Goal: Information Seeking & Learning: Learn about a topic

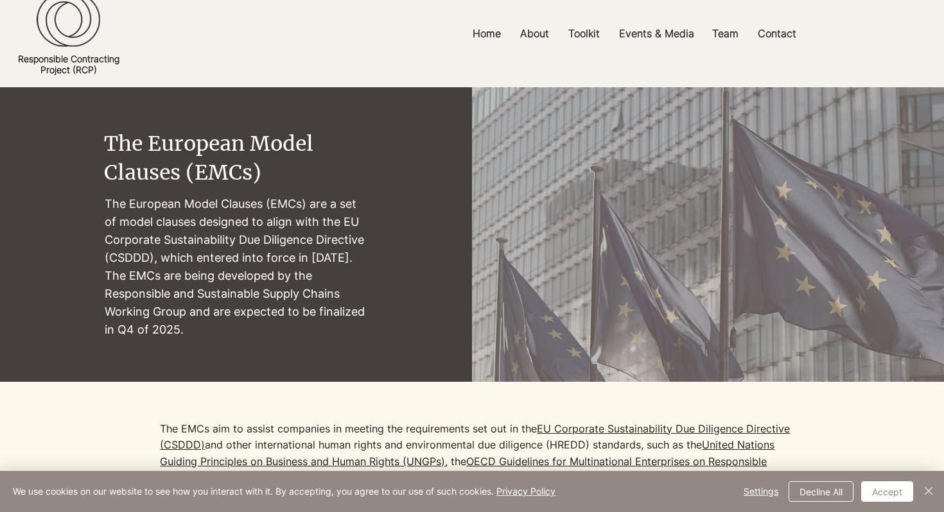
scroll to position [25, 0]
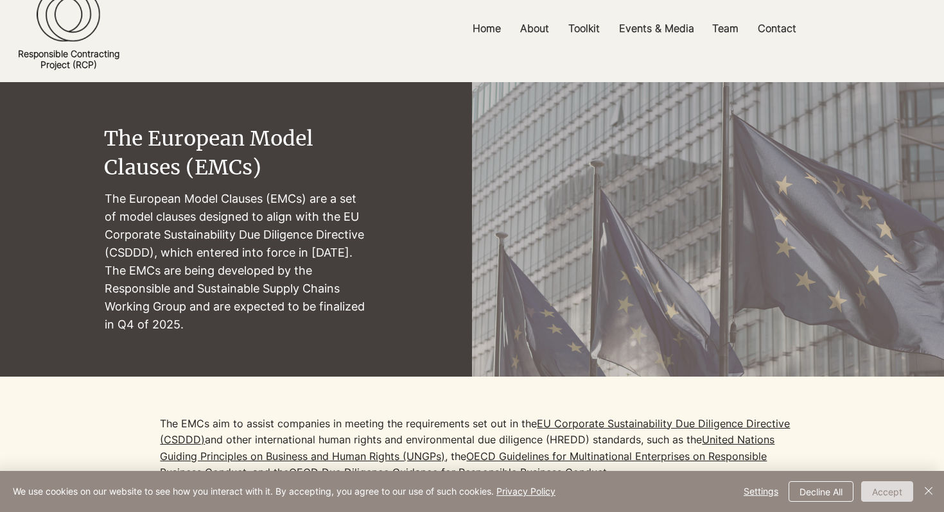
click at [898, 491] on button "Accept" at bounding box center [887, 491] width 52 height 21
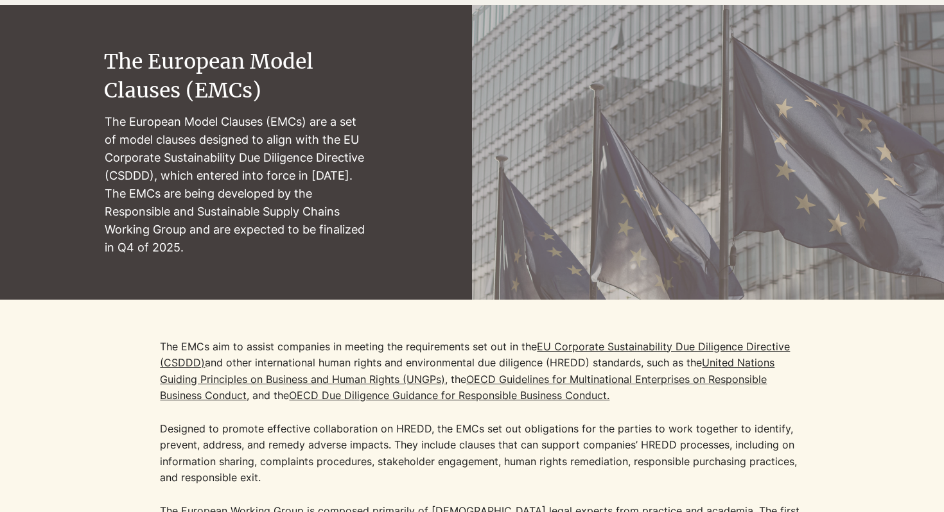
scroll to position [105, 0]
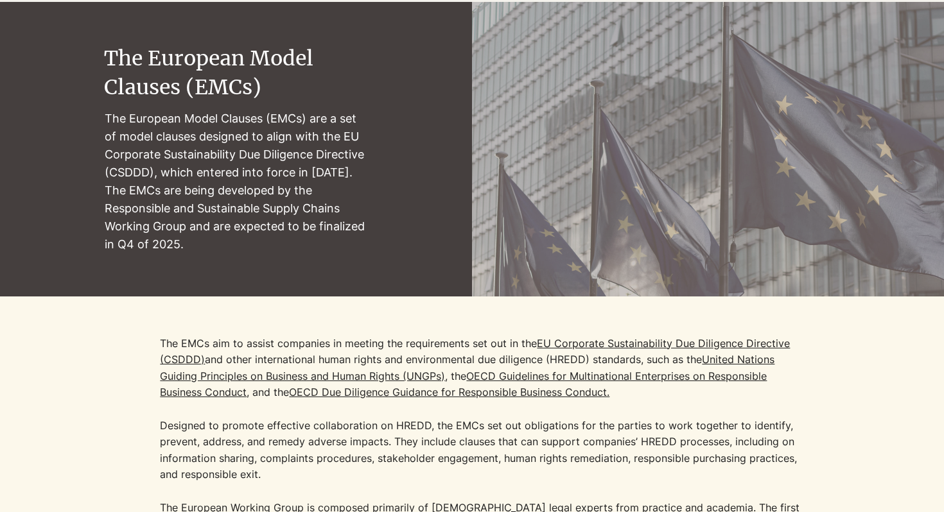
drag, startPoint x: 205, startPoint y: 247, endPoint x: 108, endPoint y: 125, distance: 156.2
click at [108, 125] on p "The European Model Clauses (EMCs) are a set of model clauses designed to align …" at bounding box center [237, 182] width 264 height 144
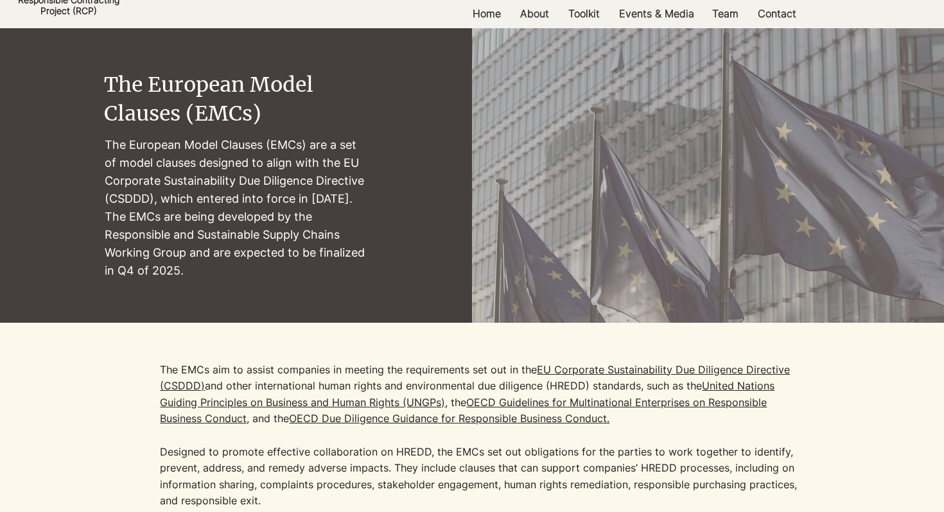
scroll to position [98, 0]
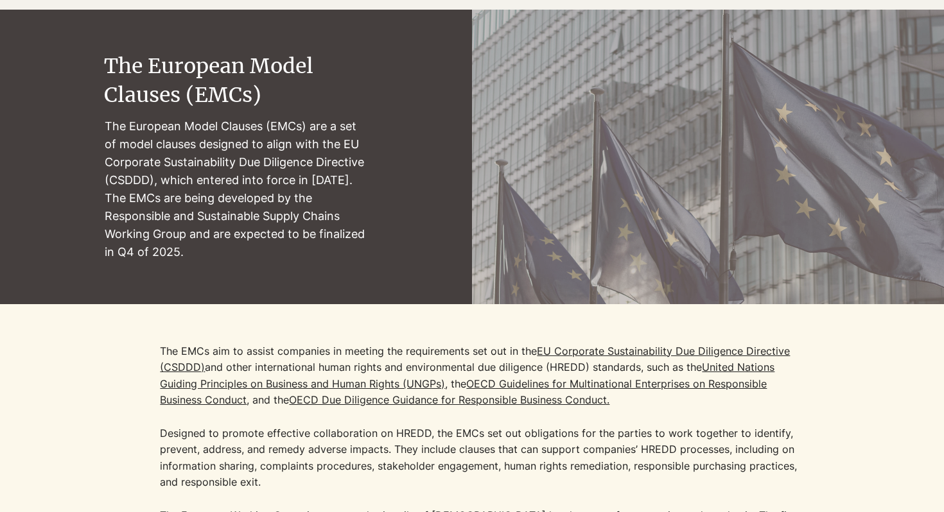
click at [481, 341] on div at bounding box center [472, 448] width 944 height 288
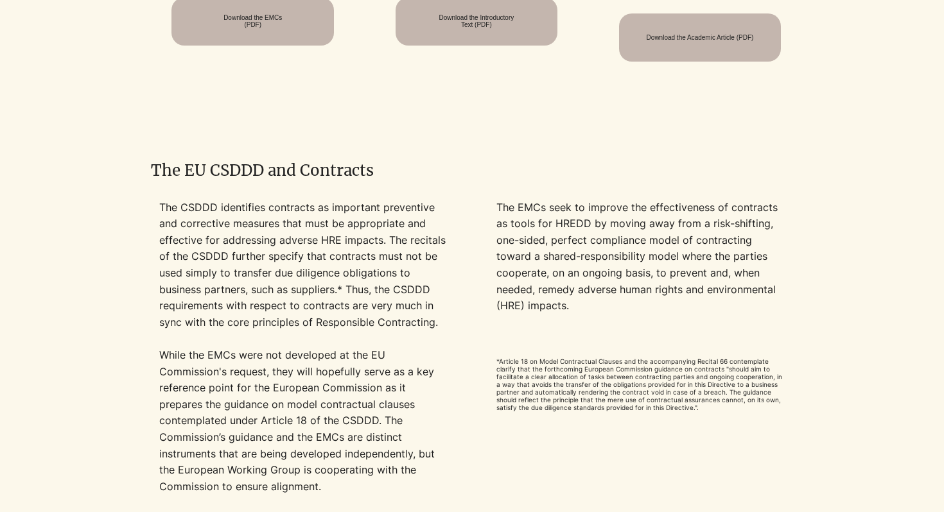
scroll to position [1073, 0]
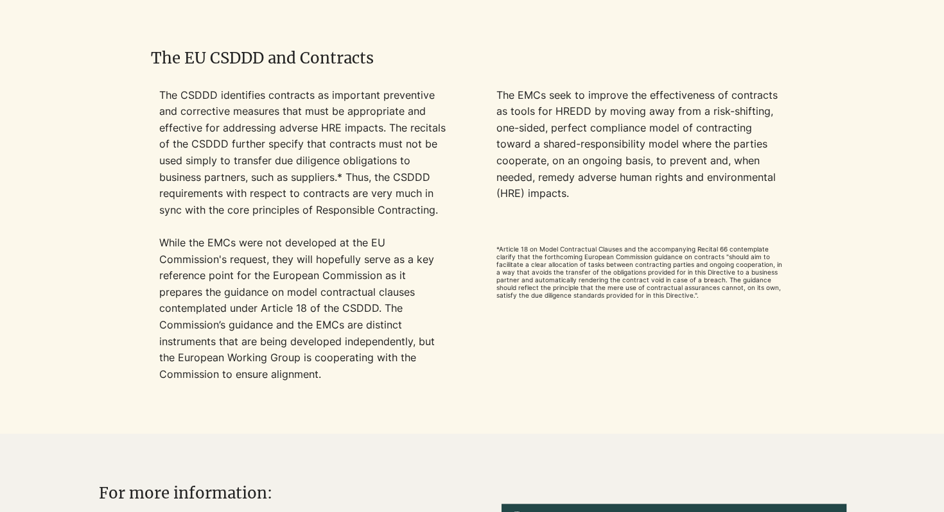
drag, startPoint x: 157, startPoint y: 94, endPoint x: 447, endPoint y: 134, distance: 292.9
click at [447, 134] on div at bounding box center [472, 251] width 640 height 329
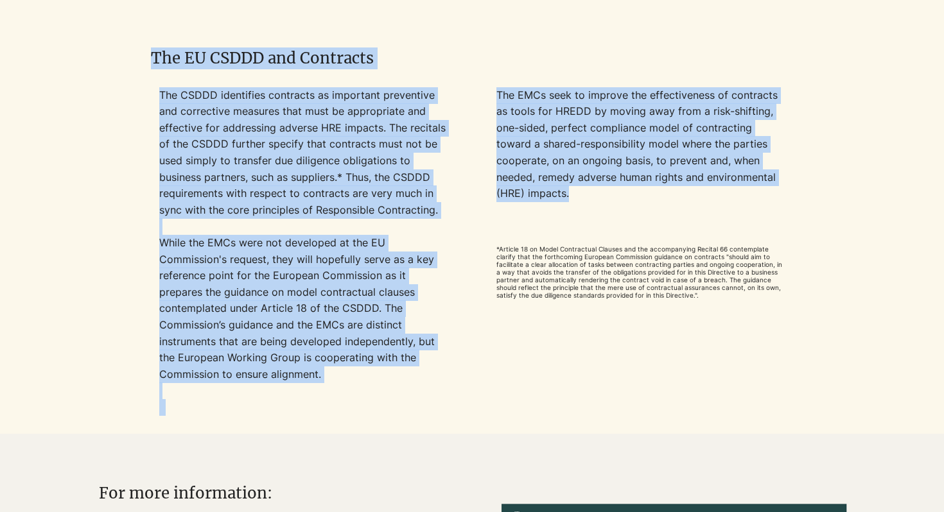
drag, startPoint x: 142, startPoint y: 250, endPoint x: 641, endPoint y: 190, distance: 503.0
click at [641, 190] on div "The EU CSDDD and Contracts The CSDDD identifies contracts as important preventi…" at bounding box center [472, 221] width 944 height 426
click at [641, 190] on p "The EMCs seek to improve the effectiveness of contracts as tools for HREDD by m…" at bounding box center [640, 144] width 288 height 115
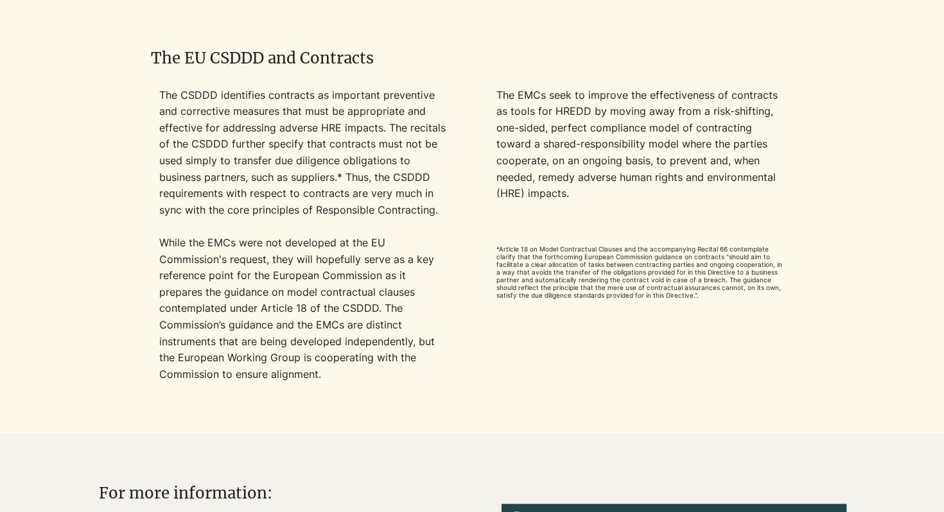
drag, startPoint x: 612, startPoint y: 204, endPoint x: 780, endPoint y: 207, distance: 168.2
click at [780, 207] on p "​" at bounding box center [640, 210] width 288 height 17
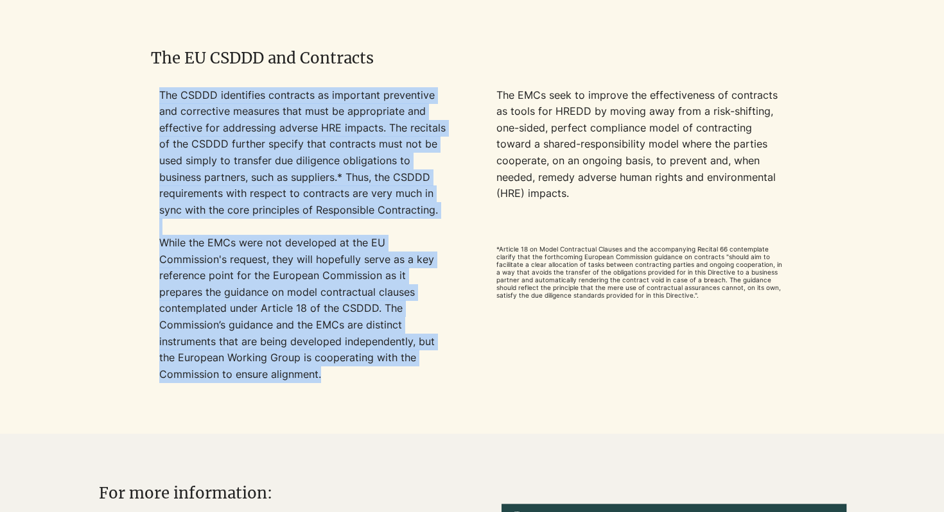
drag, startPoint x: 347, startPoint y: 382, endPoint x: 159, endPoint y: 101, distance: 337.8
click at [159, 101] on div "The CSDDD identifies contracts as important preventive and corrective measures …" at bounding box center [303, 251] width 288 height 329
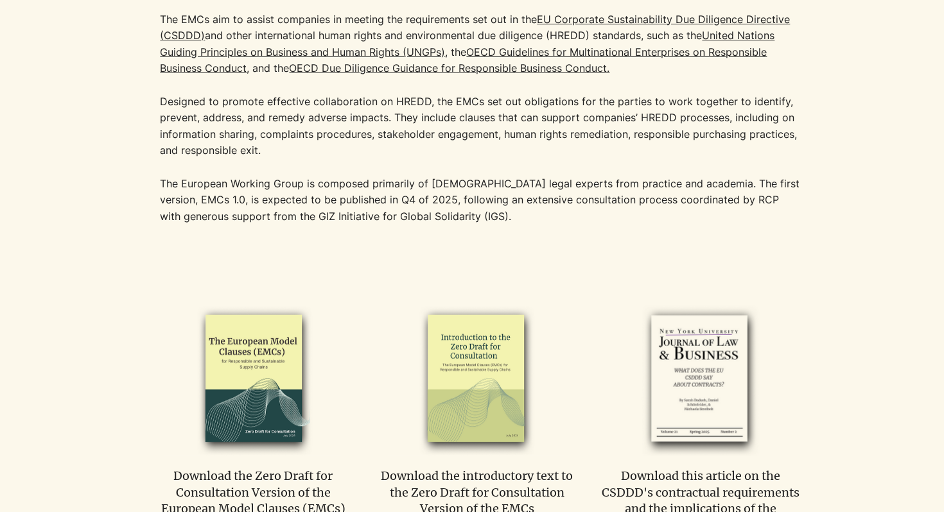
scroll to position [0, 0]
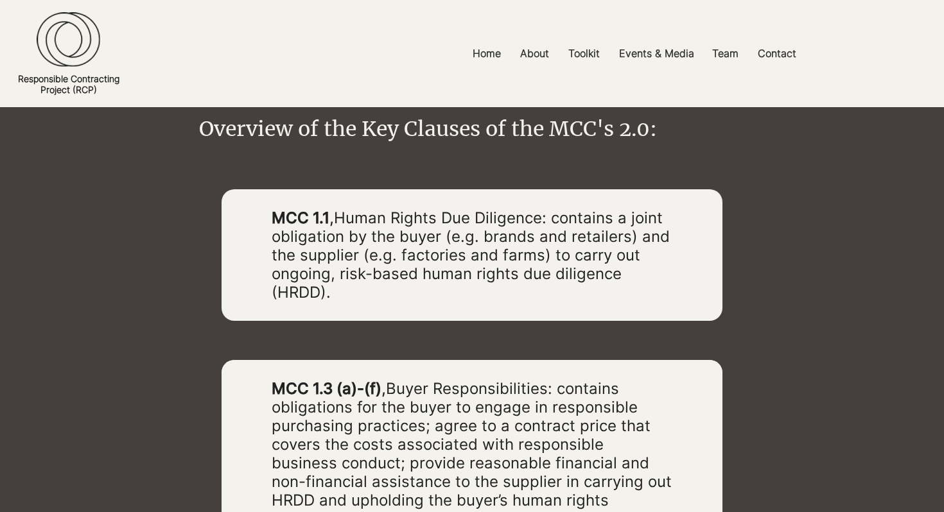
scroll to position [1778, 0]
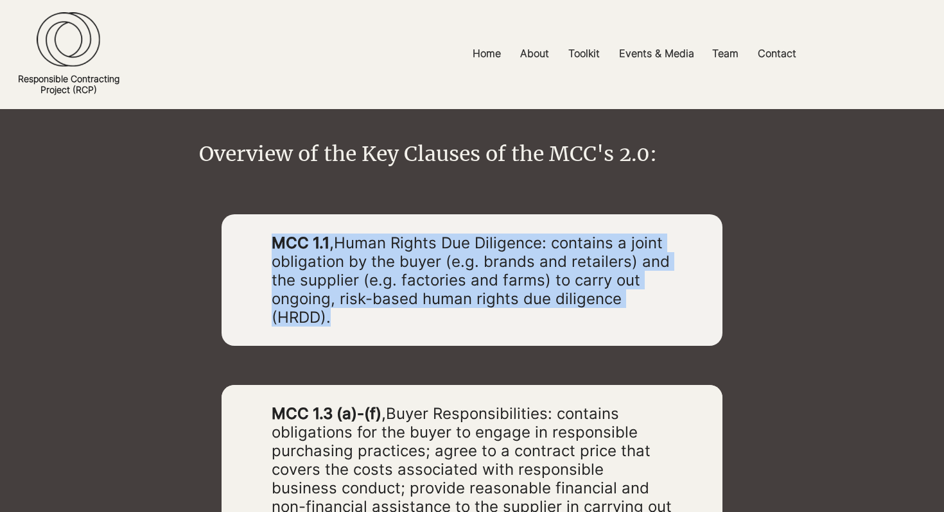
drag, startPoint x: 345, startPoint y: 299, endPoint x: 246, endPoint y: 230, distance: 120.9
click at [246, 230] on div "MCC 1.1 , Human Rights Due Diligence: contains a joint obligation by the buyer …" at bounding box center [471, 280] width 500 height 132
copy div "MCC 1.1 , Human Rights Due Diligence: contains a joint obligation by the buyer …"
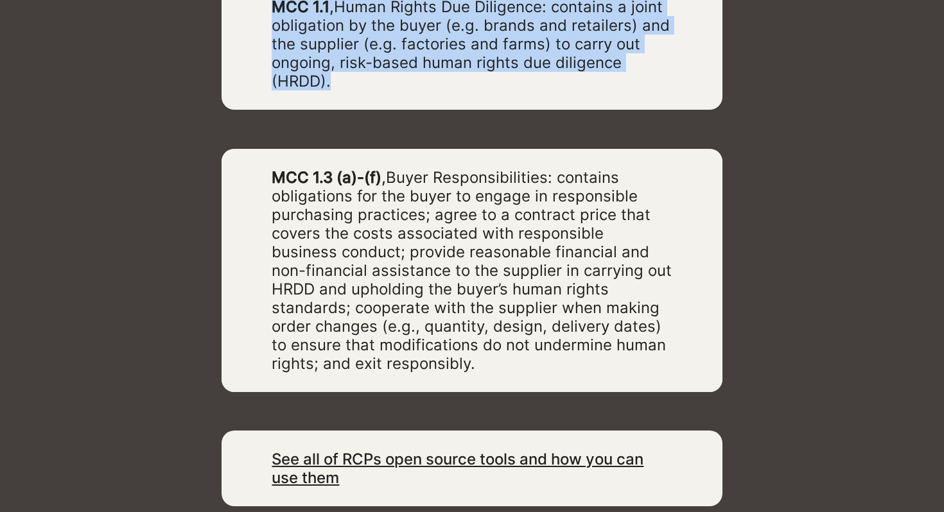
scroll to position [2013, 0]
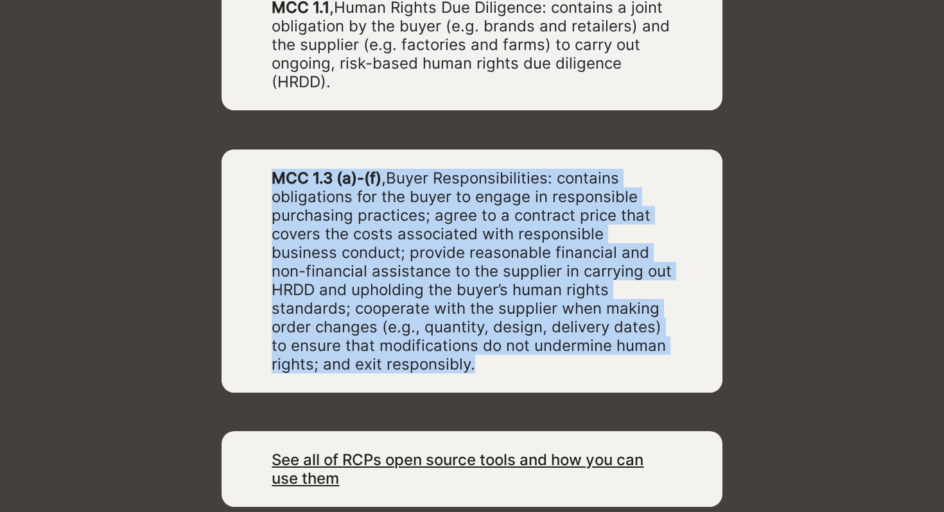
drag, startPoint x: 273, startPoint y: 160, endPoint x: 476, endPoint y: 351, distance: 278.4
click at [476, 351] on h6 "MCC 1.3 (a)-(f) , Buyer Responsibilities: contains obligations for the buyer to…" at bounding box center [472, 271] width 400 height 205
copy span "MCC 1.3 (a)-(f) , Buyer Responsibilities: contains obligations for the buyer to…"
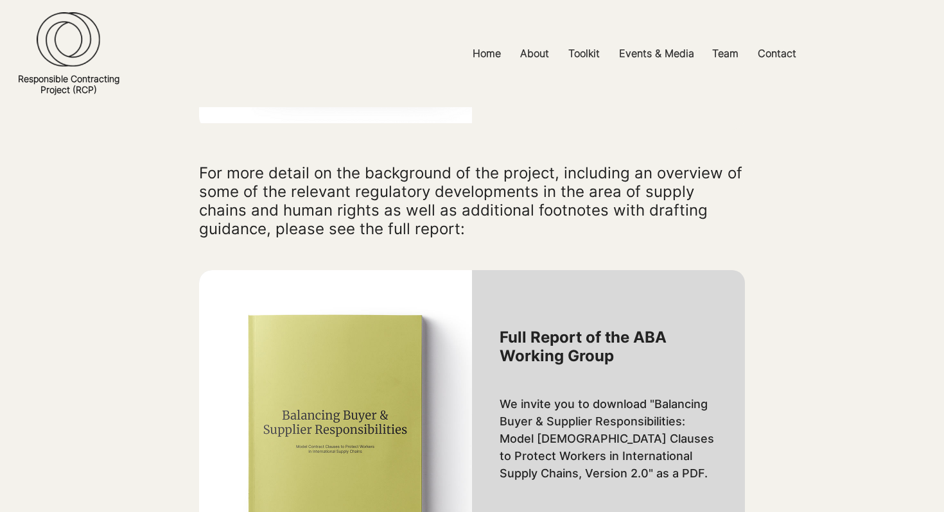
scroll to position [1171, 0]
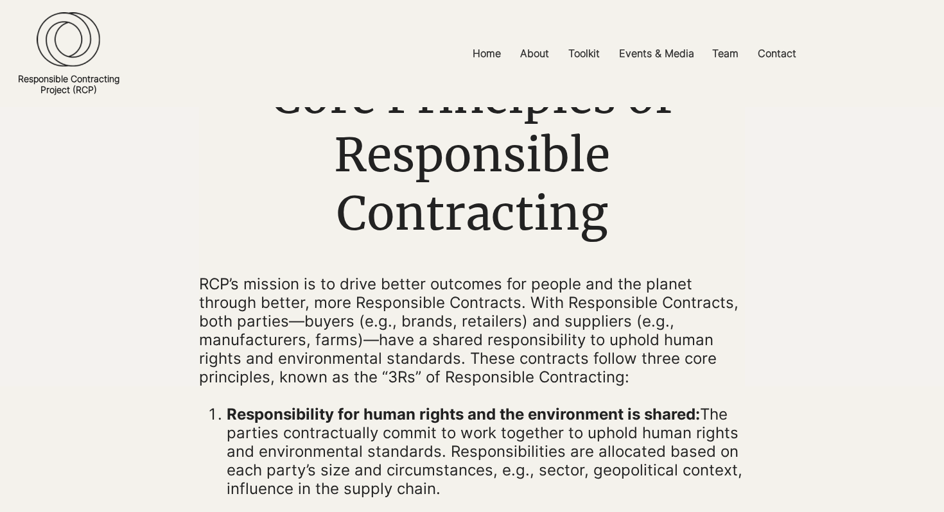
scroll to position [121, 0]
